Goal: Information Seeking & Learning: Learn about a topic

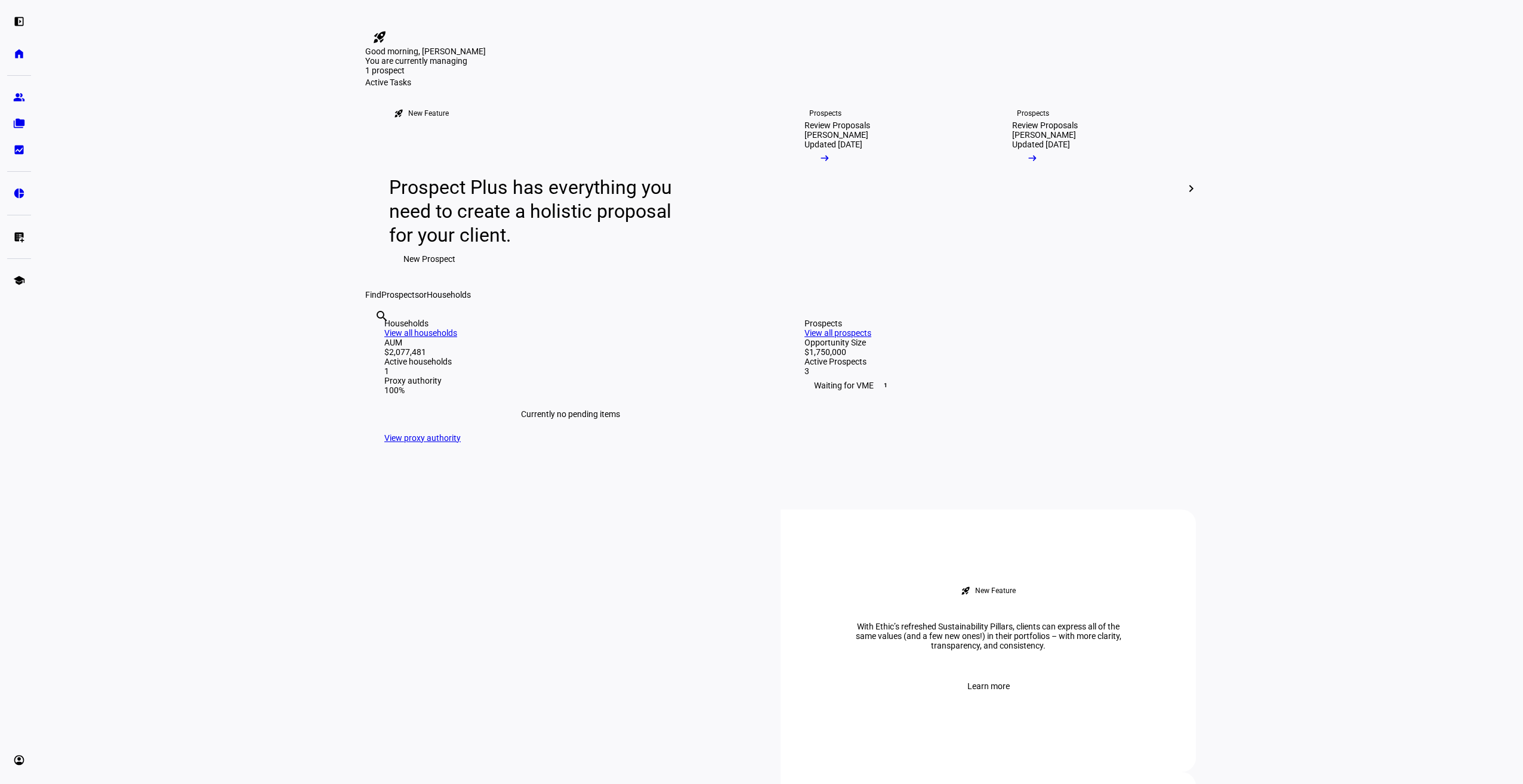
click at [287, 422] on eth-layout-page-content "rocket_launch Product Updates The latest features and improvements Powered by L…" at bounding box center [780, 392] width 1484 height 784
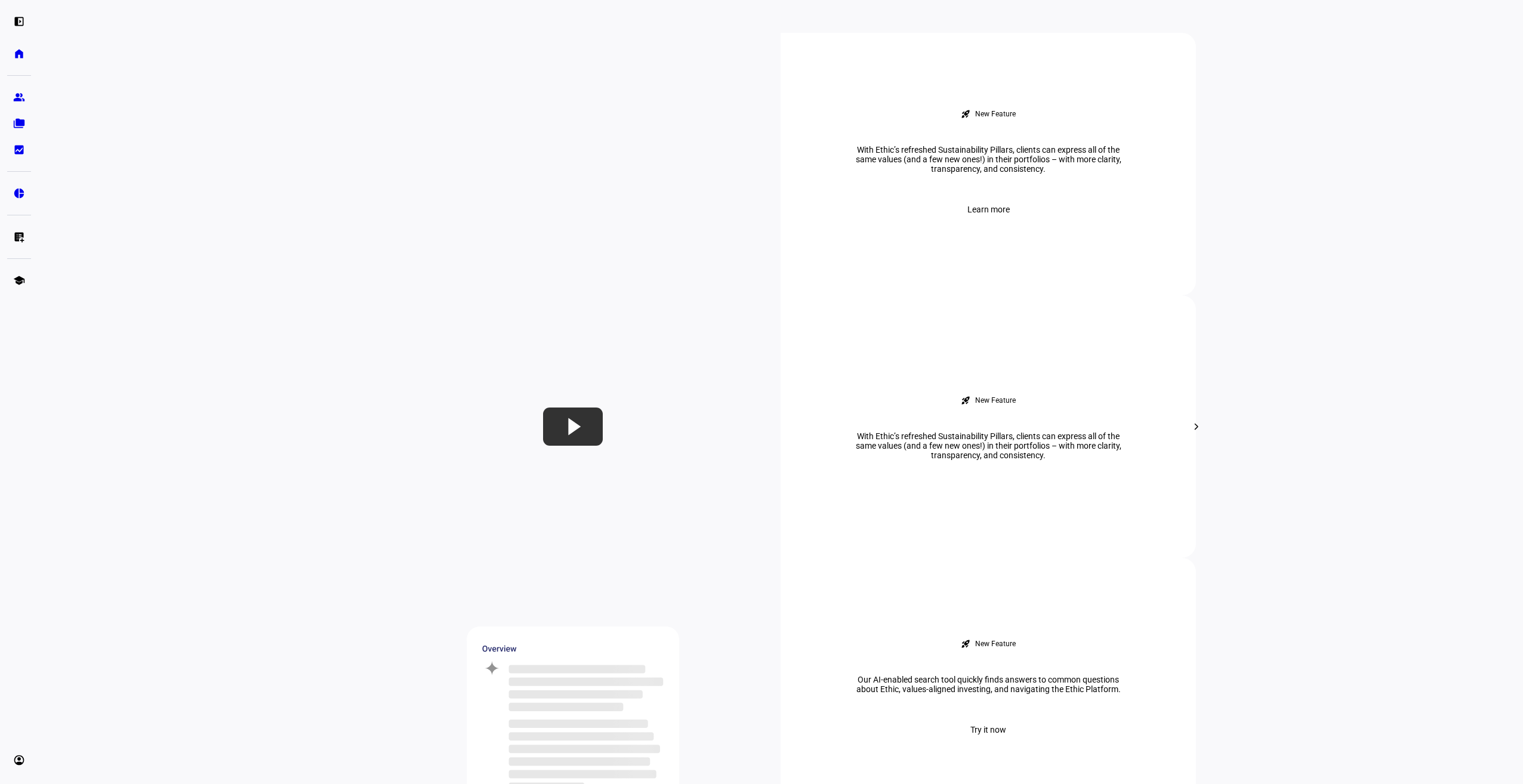
scroll to position [477, 0]
click at [979, 221] on span "Learn more" at bounding box center [988, 209] width 42 height 24
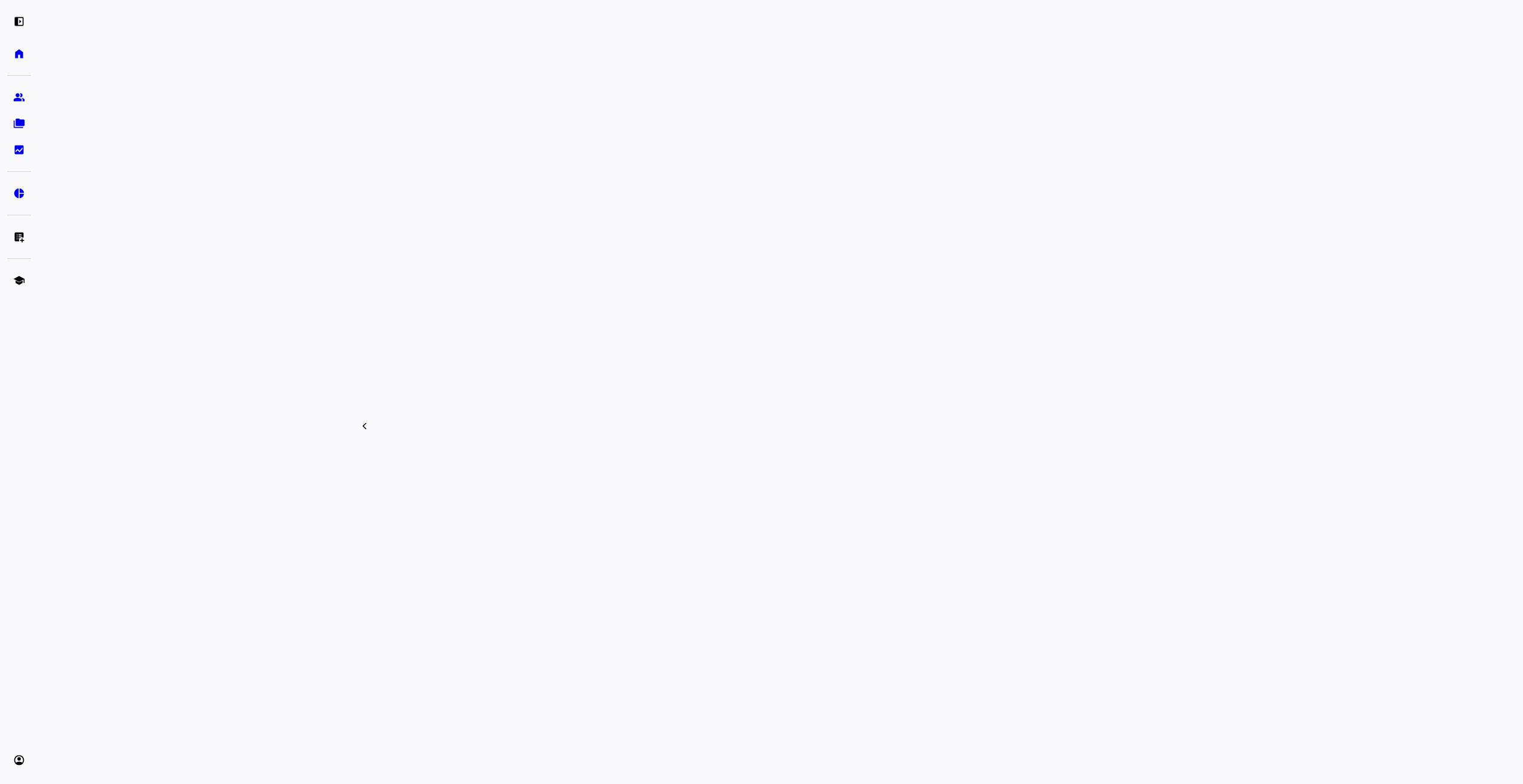
click at [194, 493] on eth-layout-page-content "rocket_launch Product Updates The latest features and improvements Powered by L…" at bounding box center [780, 392] width 1484 height 784
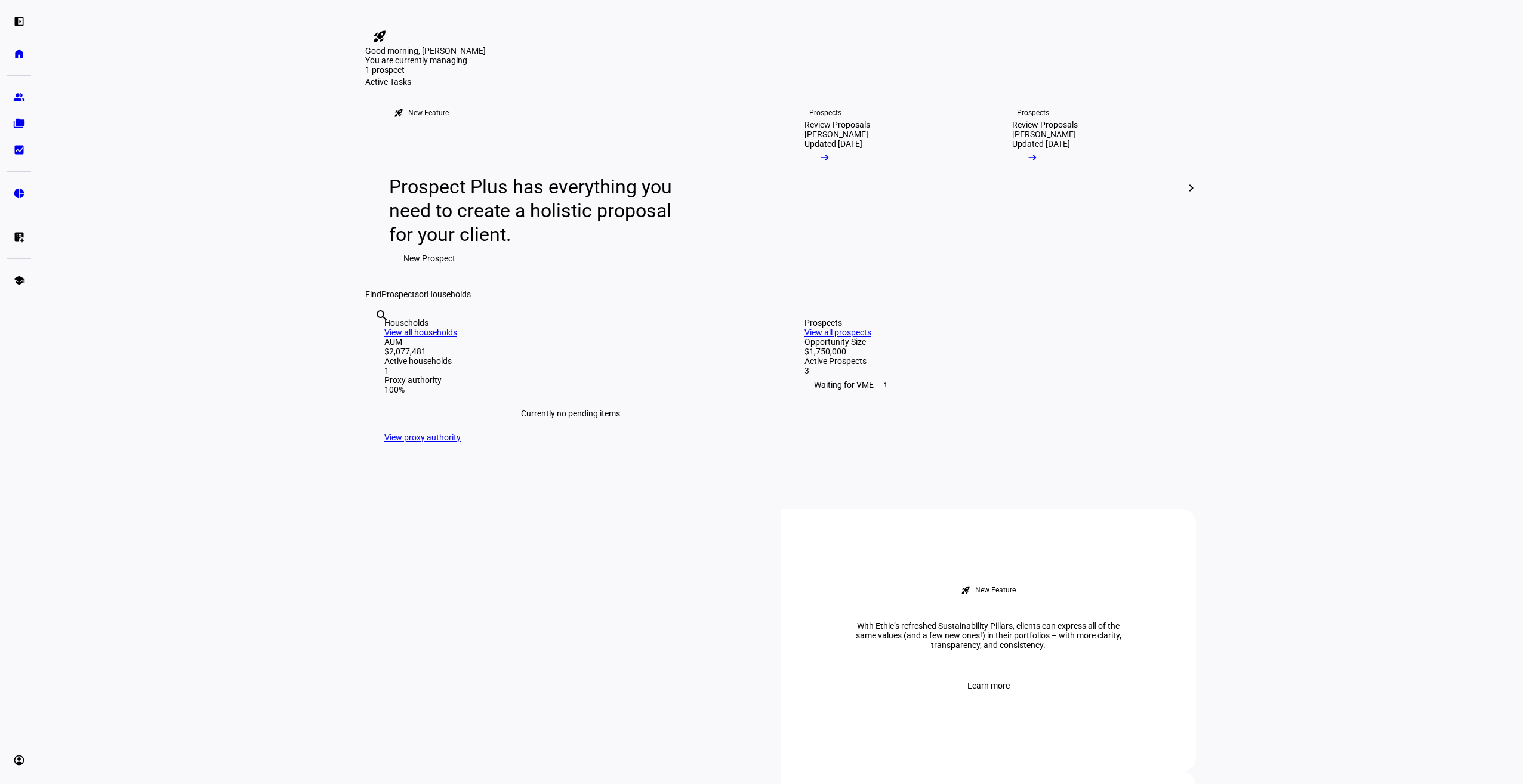
scroll to position [0, 0]
click at [418, 271] on span "New Prospect" at bounding box center [429, 259] width 52 height 24
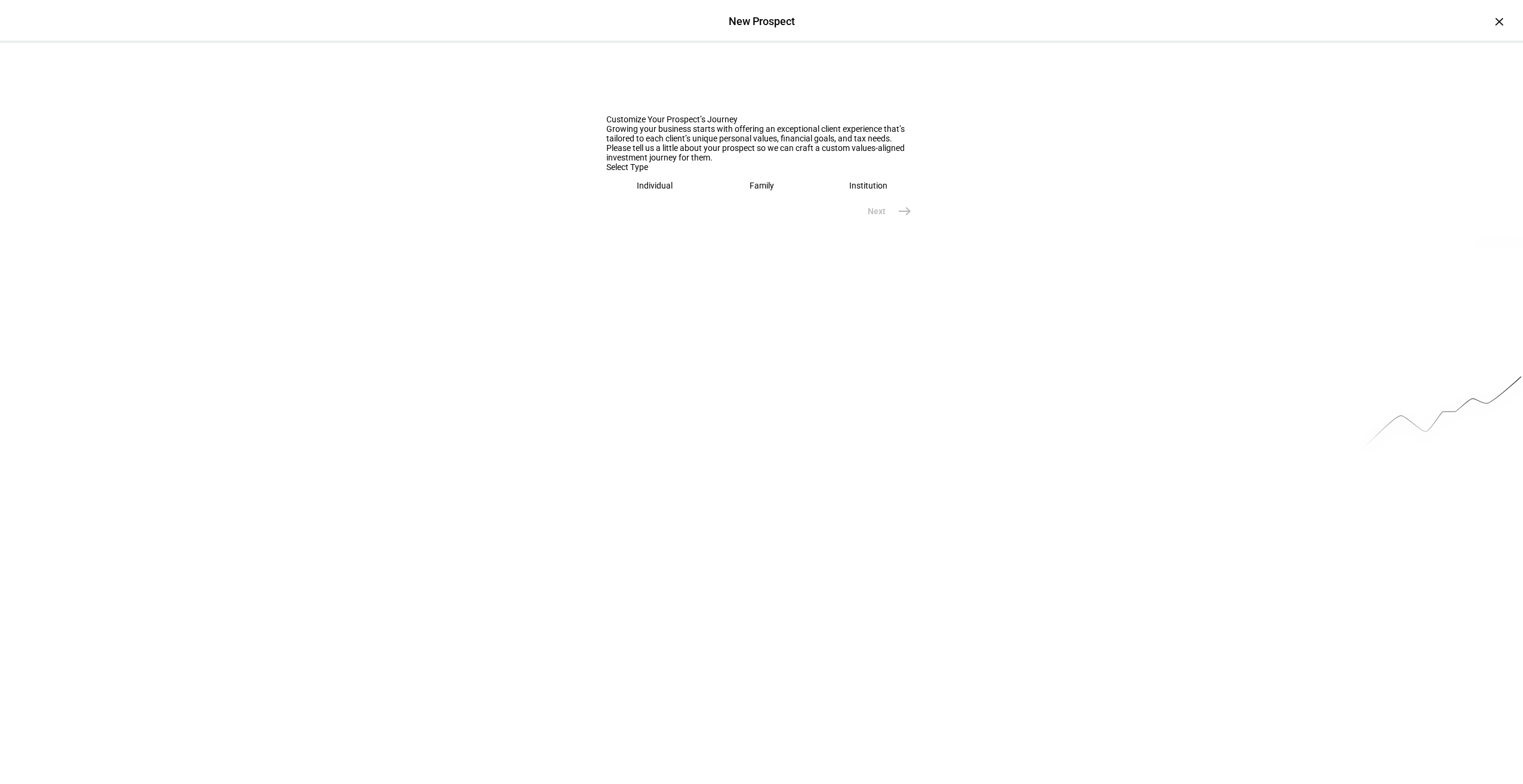
click at [661, 191] on div "Individual" at bounding box center [654, 185] width 36 height 9
click at [1490, 19] on div "×" at bounding box center [1499, 21] width 19 height 19
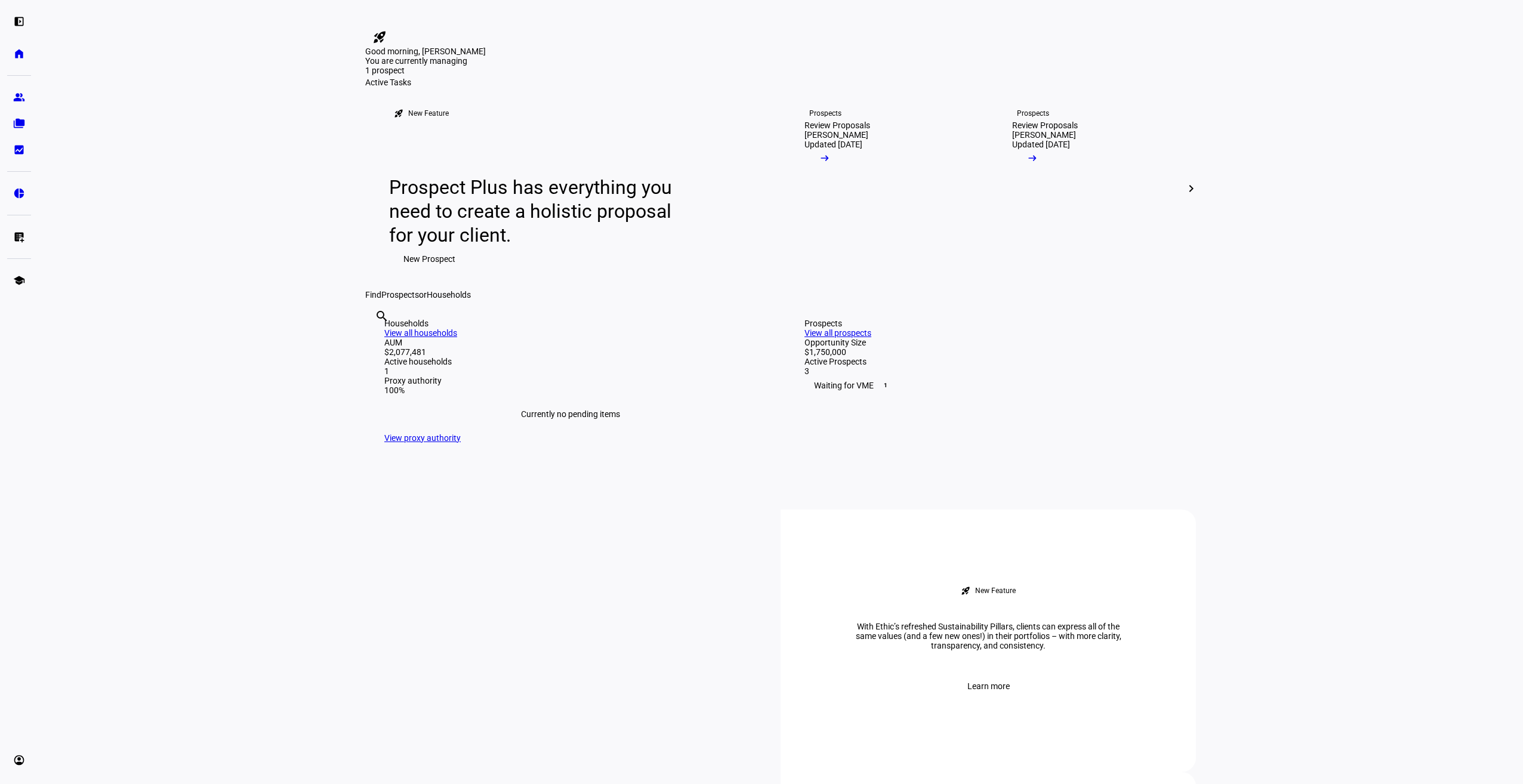
drag, startPoint x: 191, startPoint y: 211, endPoint x: 201, endPoint y: 234, distance: 25.1
click at [192, 214] on eth-layout-page-content "rocket_launch Product Updates The latest features and improvements Powered by L…" at bounding box center [780, 392] width 1484 height 784
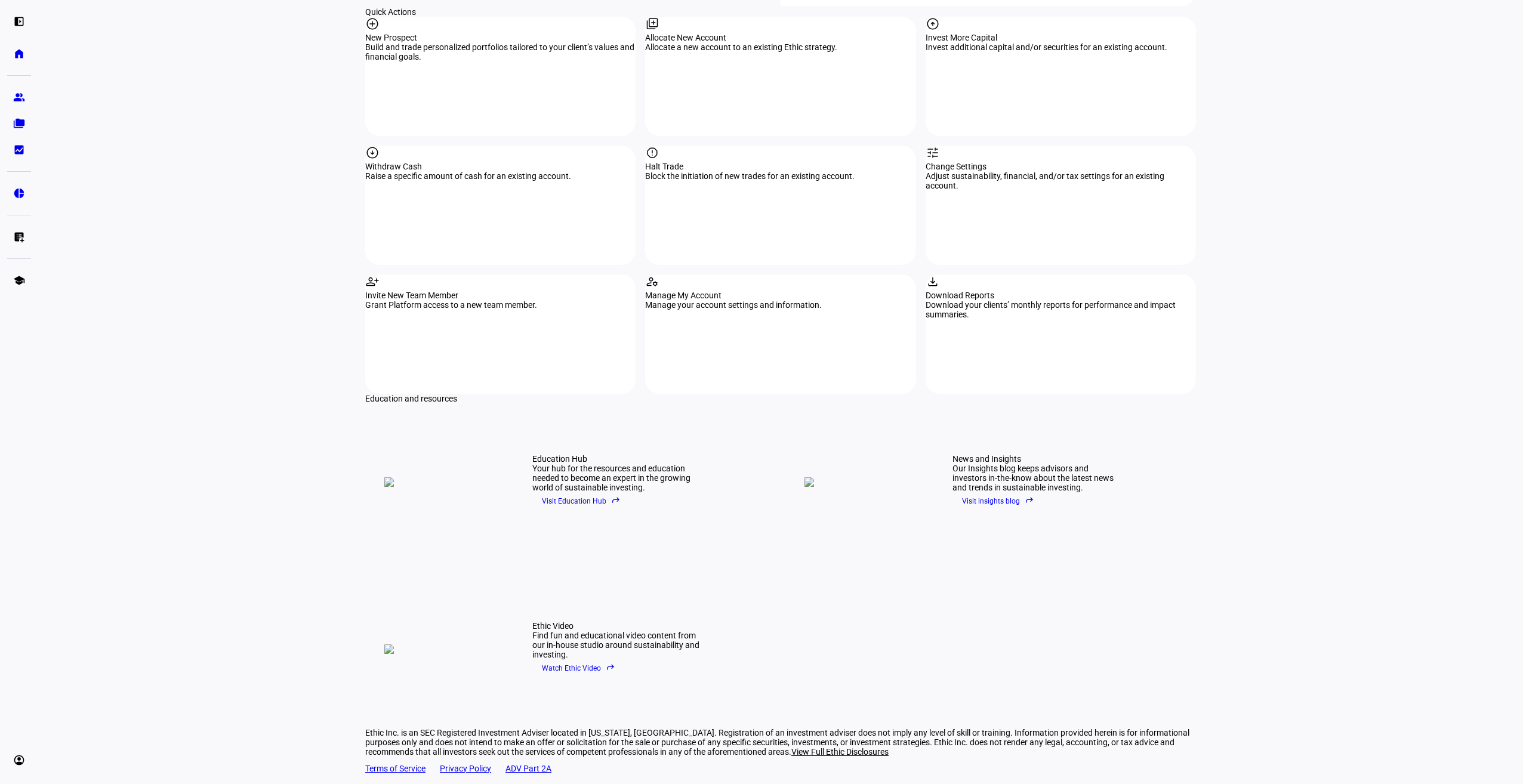
scroll to position [1307, 0]
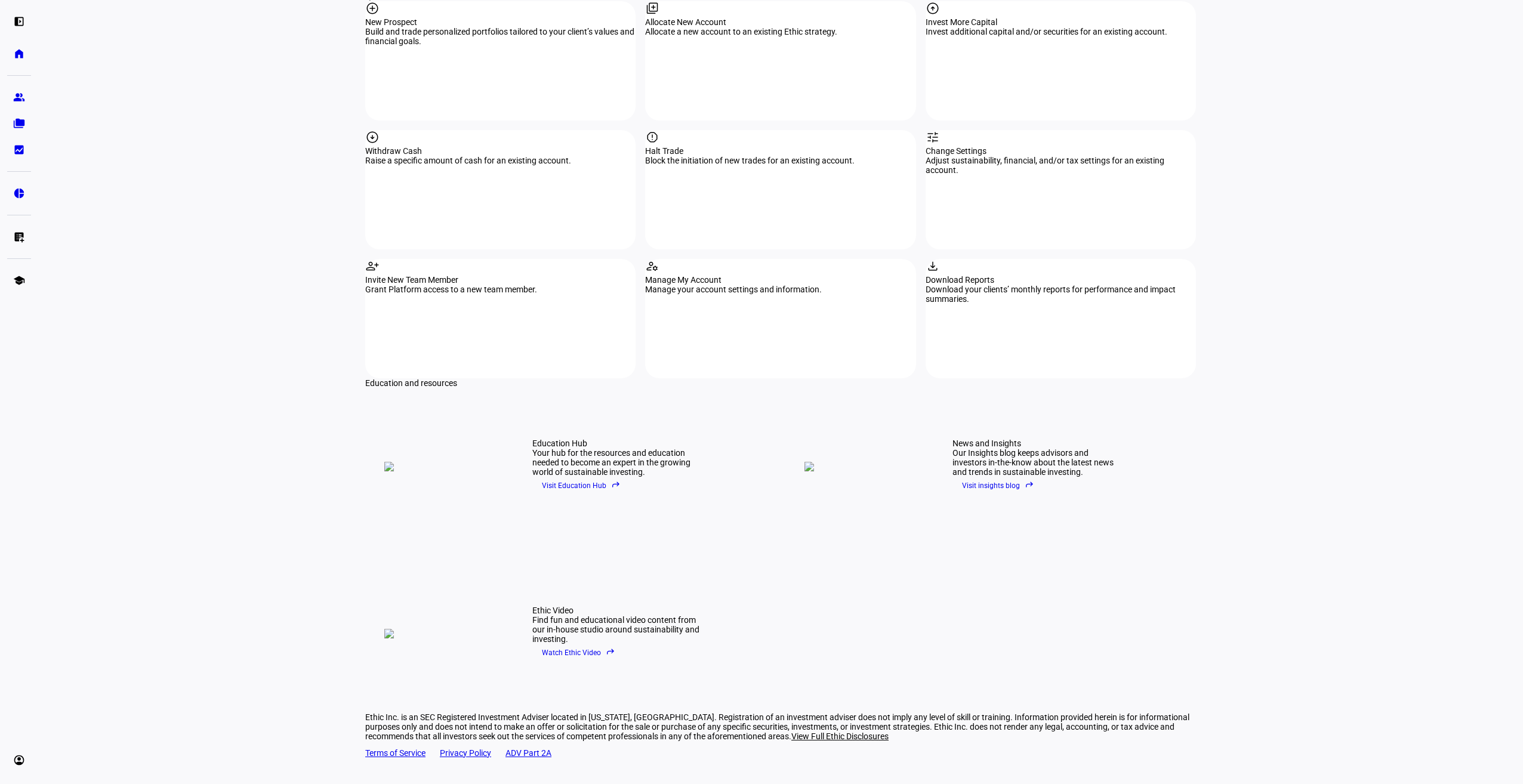
click at [567, 476] on span "Visit Education Hub reply" at bounding box center [581, 485] width 79 height 18
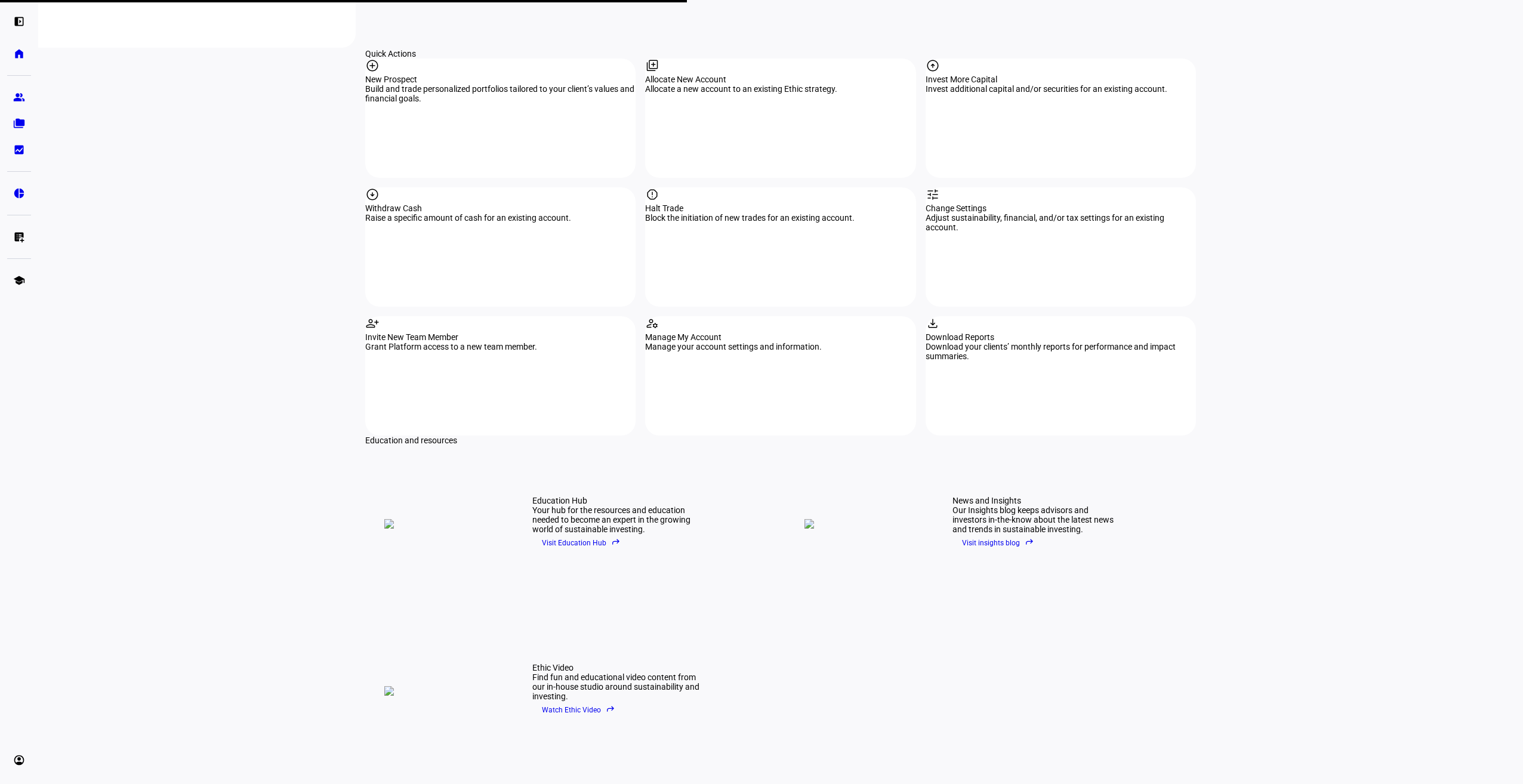
scroll to position [1247, 0]
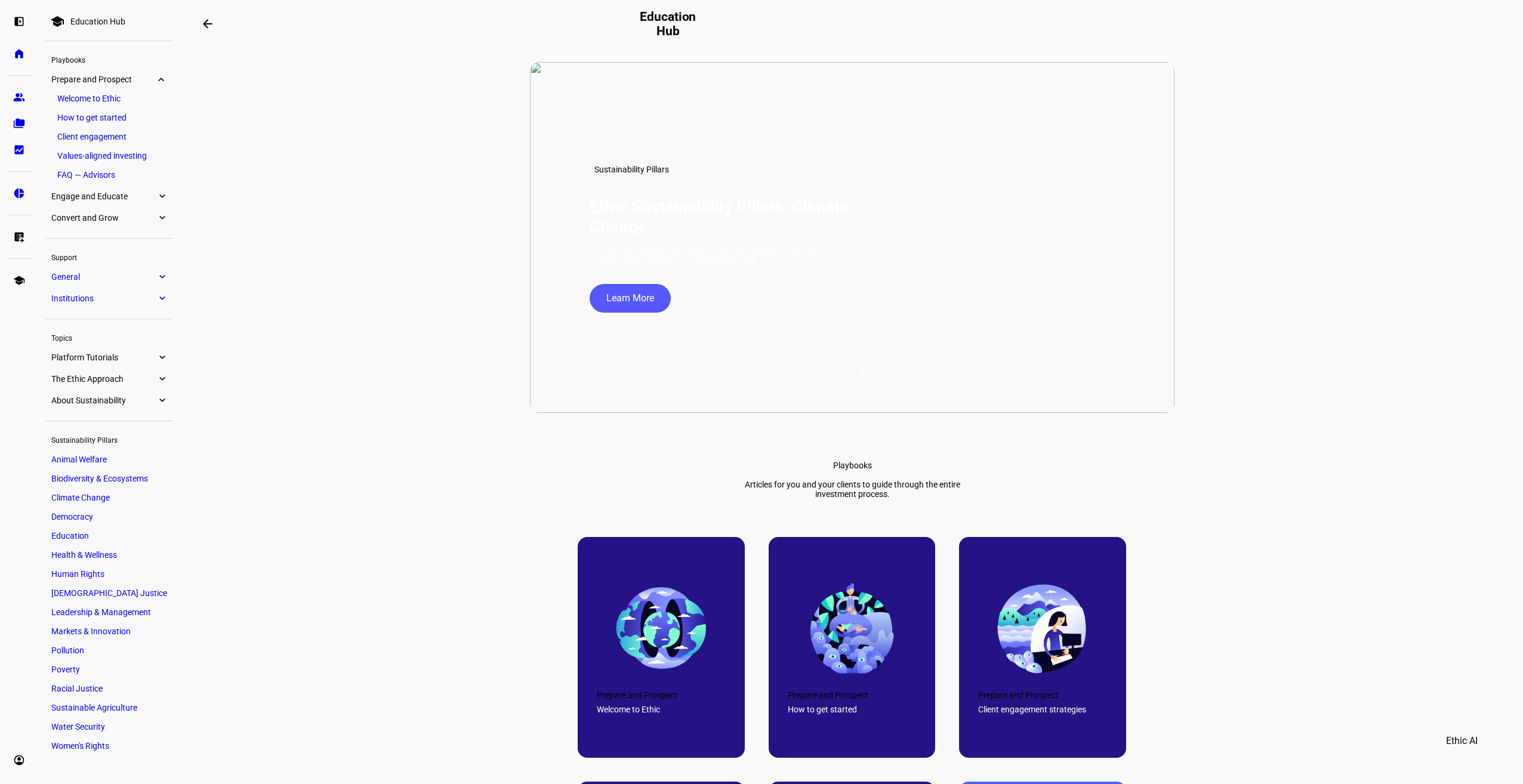
click at [161, 399] on eth-mat-symbol "expand_more" at bounding box center [161, 400] width 11 height 12
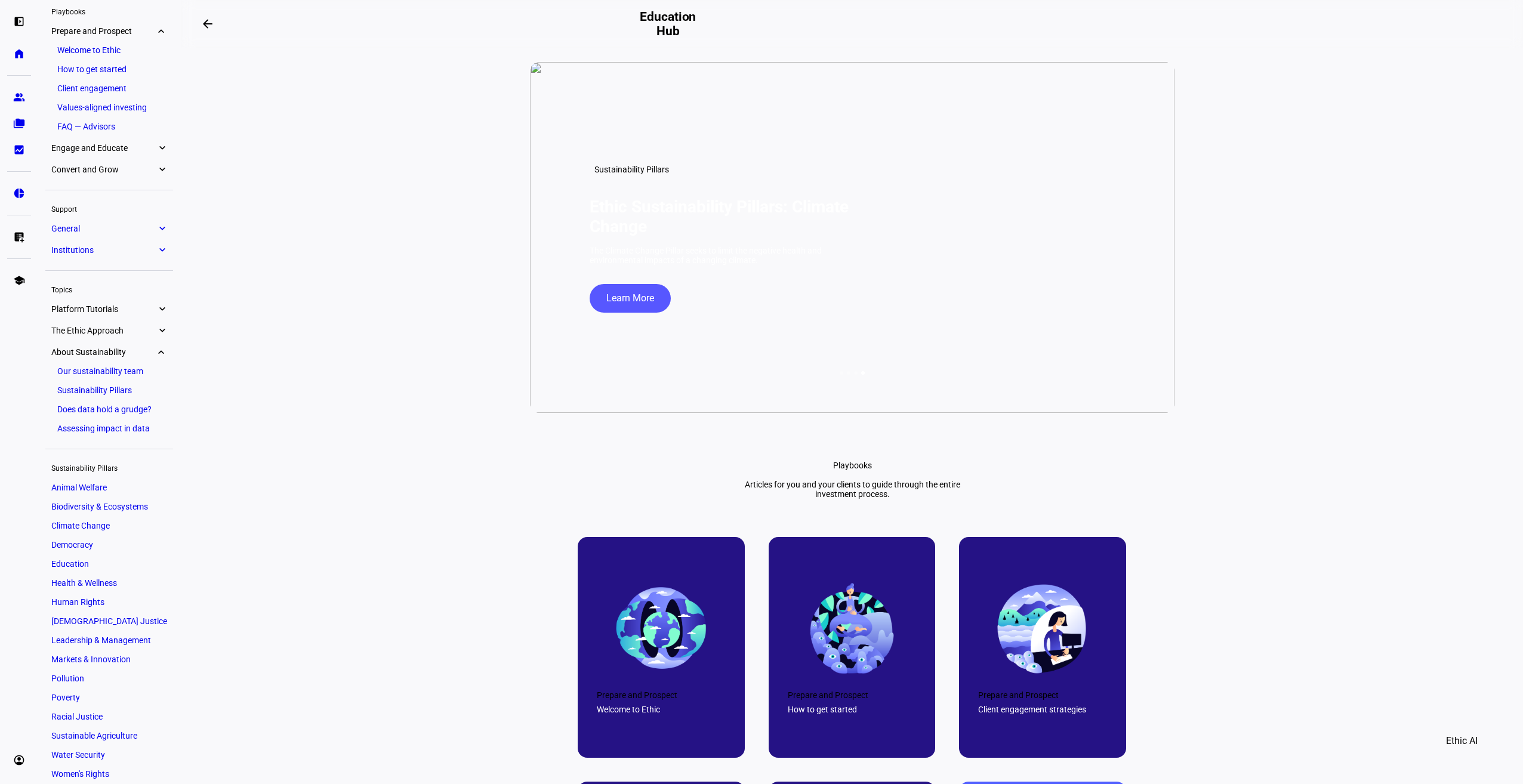
scroll to position [58, 0]
click at [224, 423] on eth-layout-page-content "arrow_backwards Education Hub New Feature Search the Education Hub Use our AI-e…" at bounding box center [852, 392] width 1341 height 784
click at [87, 476] on span "Animal Welfare" at bounding box center [79, 477] width 55 height 9
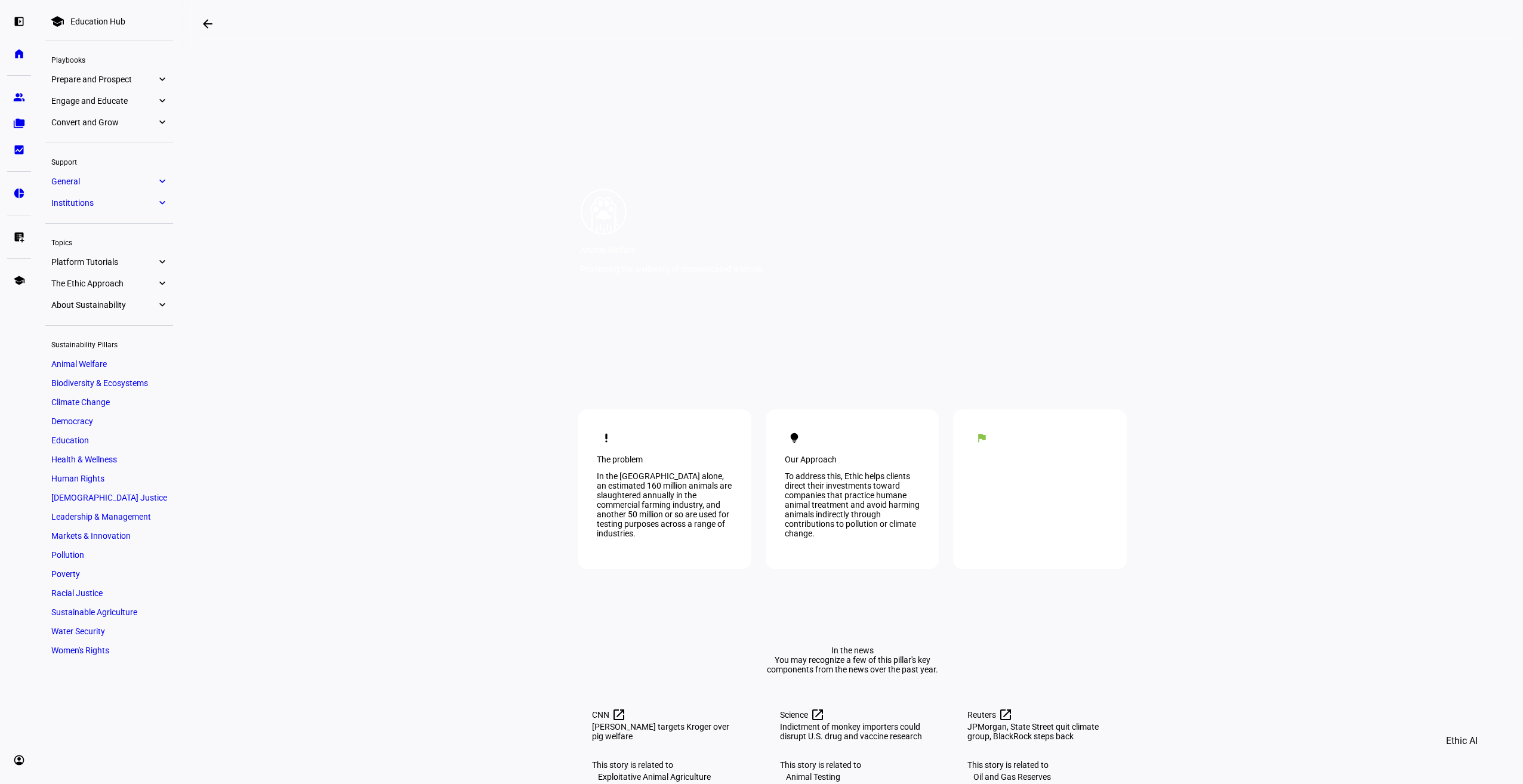
click at [89, 385] on span "Biodiversity & Ecosystems" at bounding box center [100, 383] width 97 height 9
click at [88, 400] on span "Climate Change" at bounding box center [81, 401] width 58 height 9
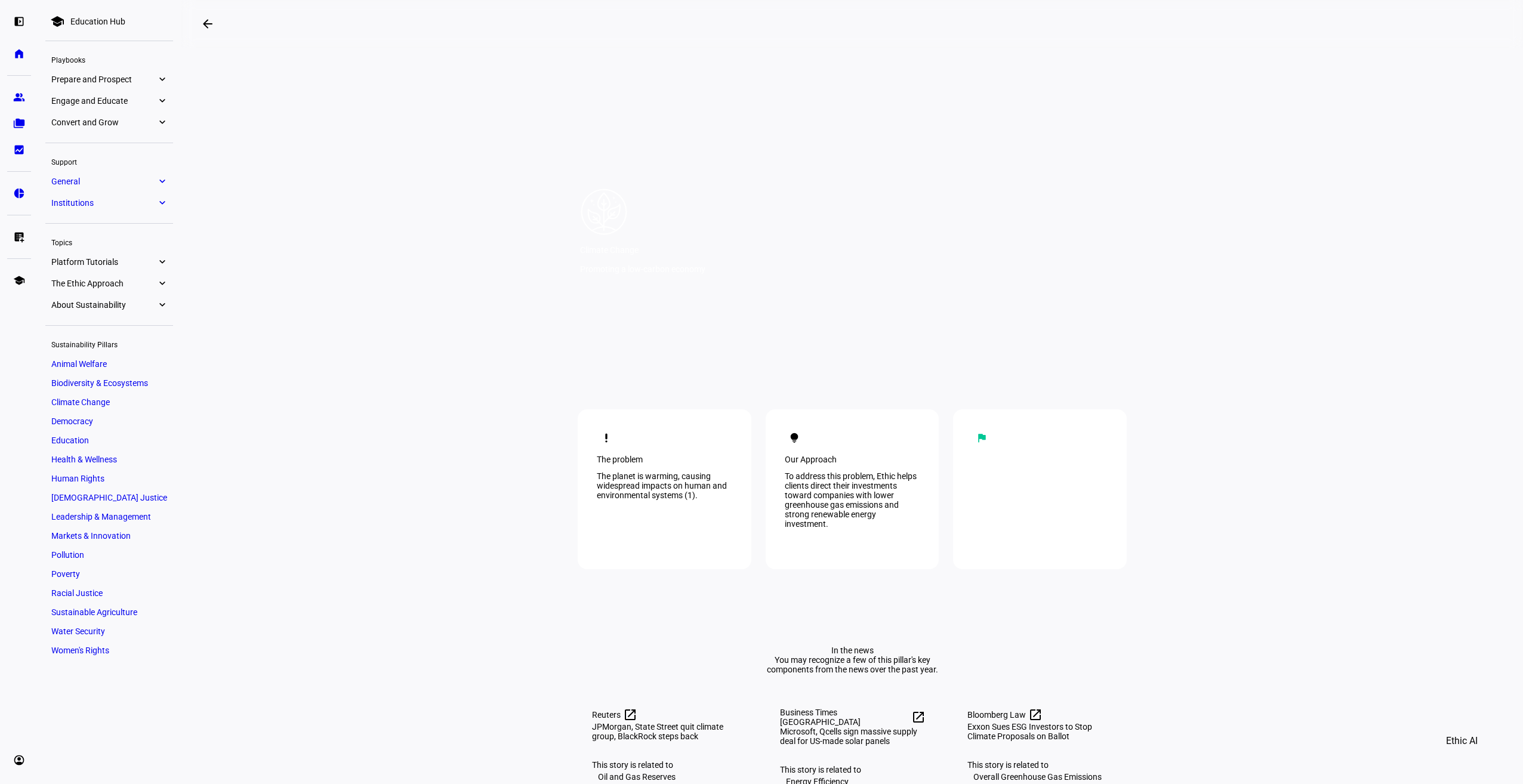
click at [82, 419] on span "Democracy" at bounding box center [72, 421] width 41 height 9
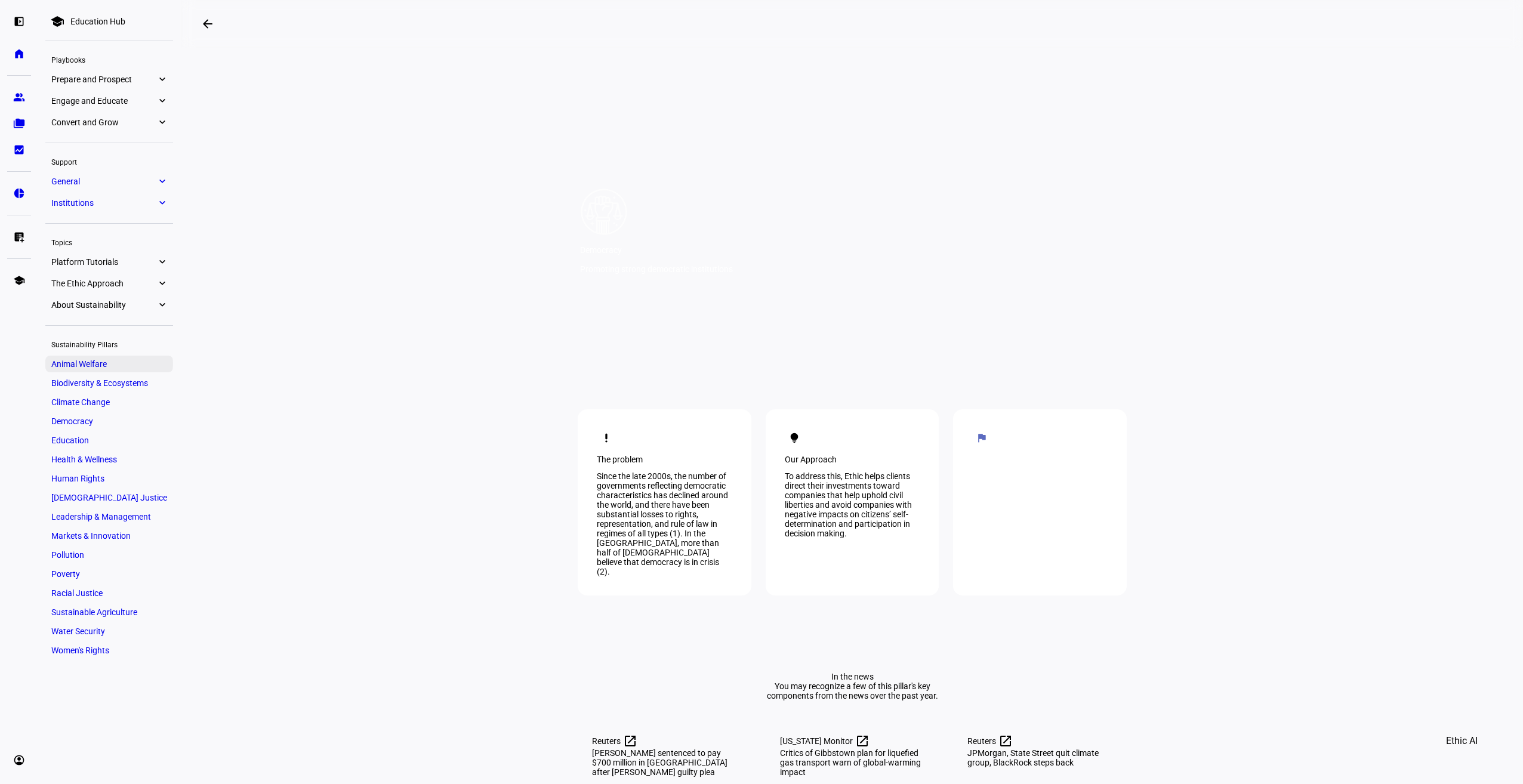
click at [90, 359] on span "Animal Welfare" at bounding box center [79, 364] width 55 height 9
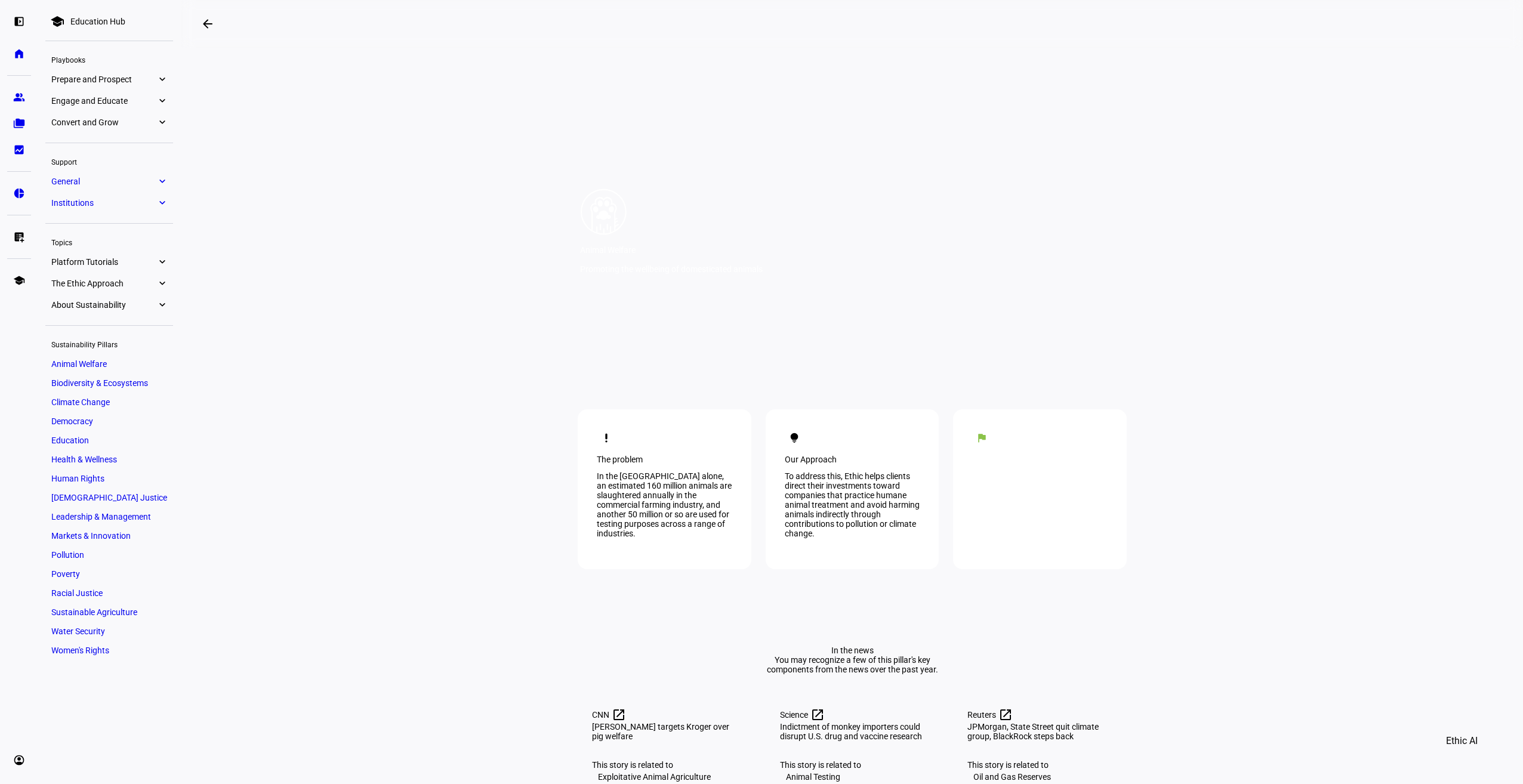
click at [117, 20] on div "Education Hub" at bounding box center [97, 21] width 55 height 9
